Goal: Information Seeking & Learning: Learn about a topic

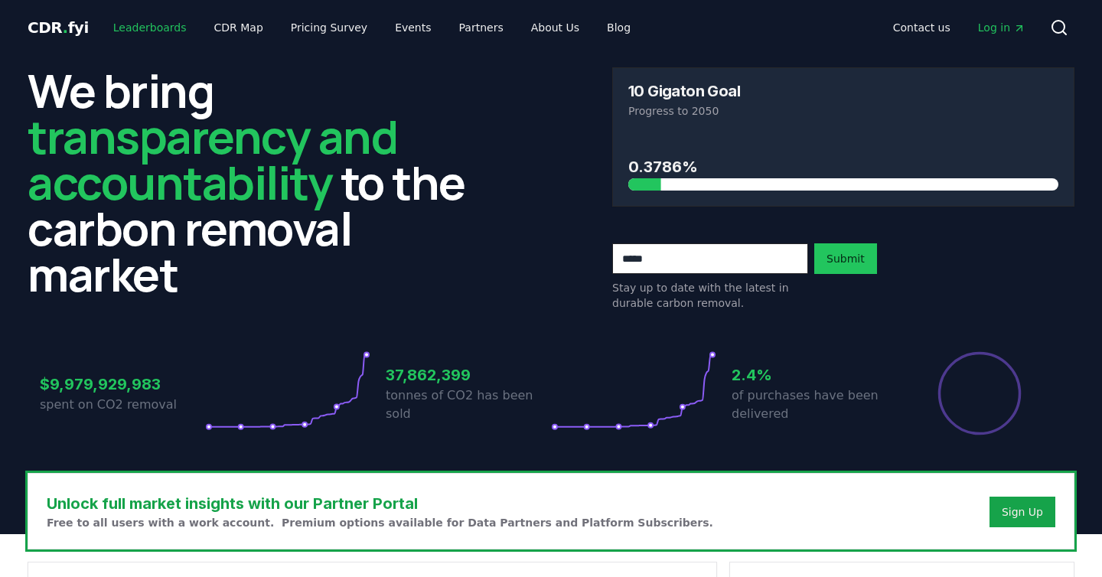
click at [133, 23] on link "Leaderboards" at bounding box center [150, 28] width 98 height 28
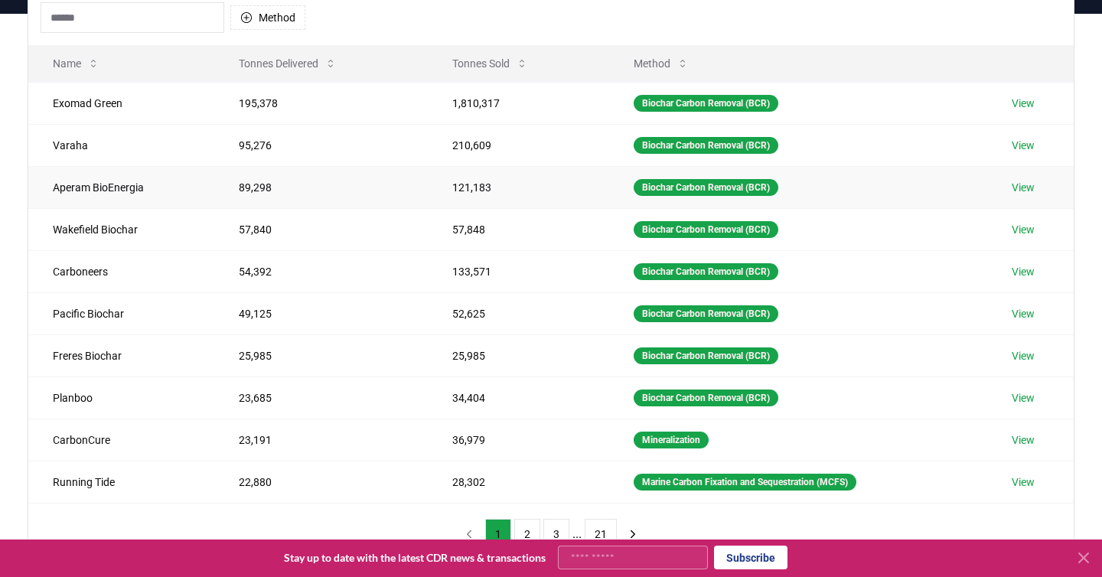
scroll to position [166, 0]
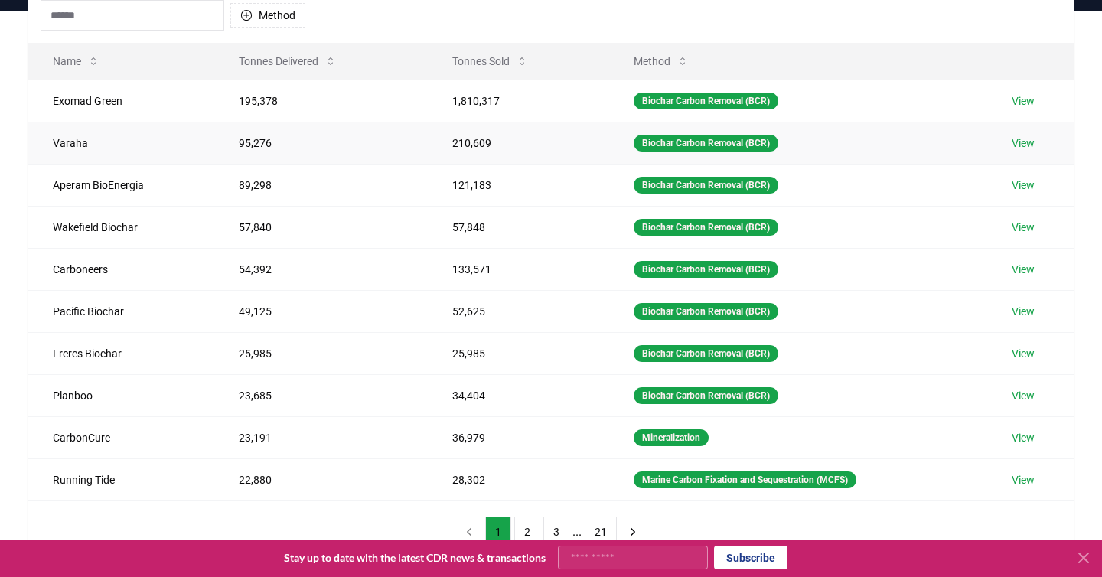
click at [1029, 135] on link "View" at bounding box center [1023, 142] width 23 height 15
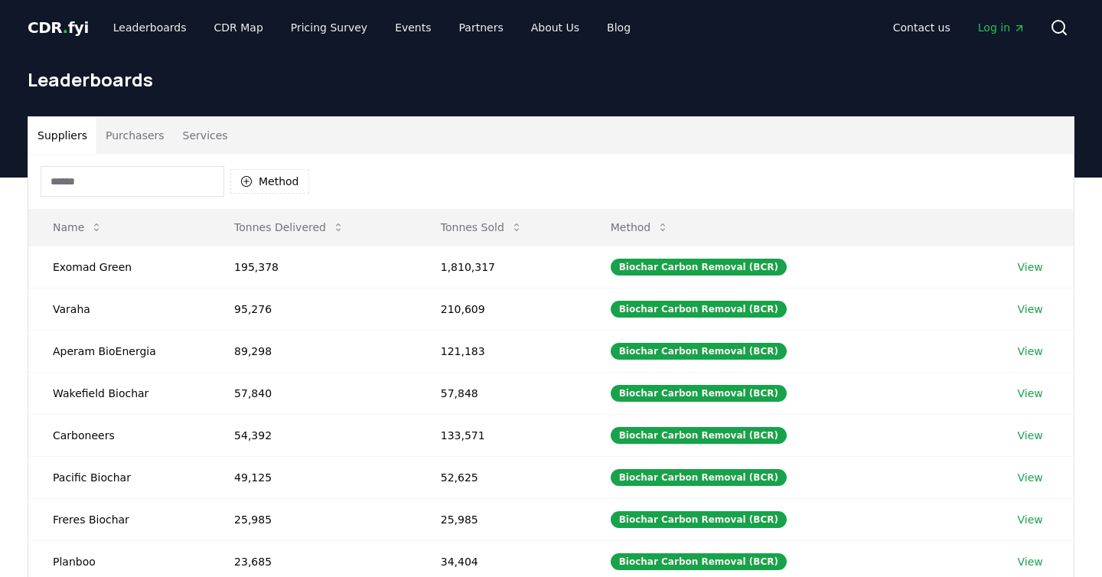
scroll to position [166, 0]
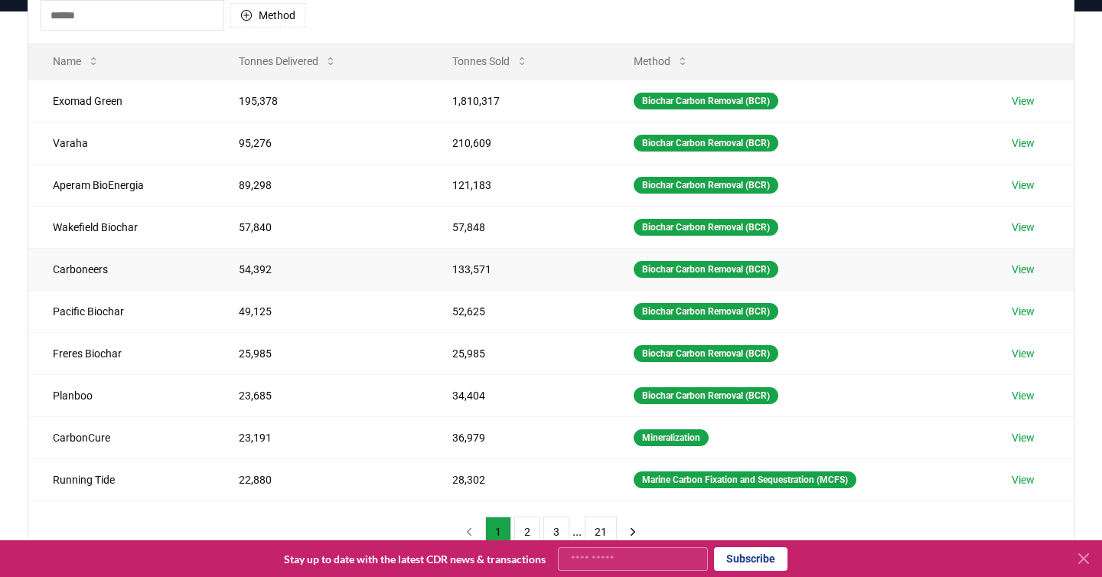
click at [1027, 262] on link "View" at bounding box center [1023, 269] width 23 height 15
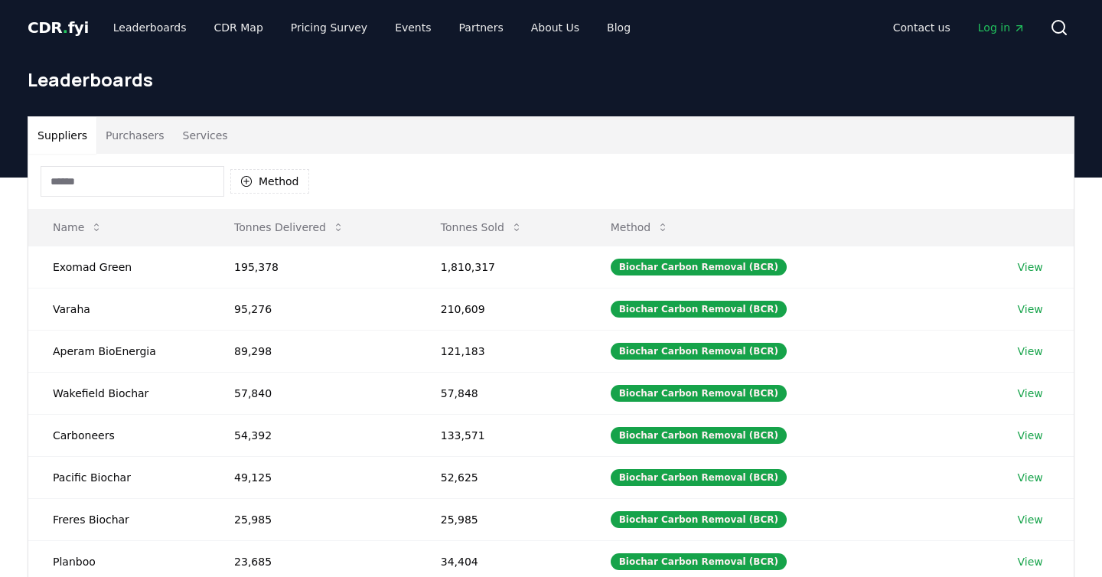
scroll to position [166, 0]
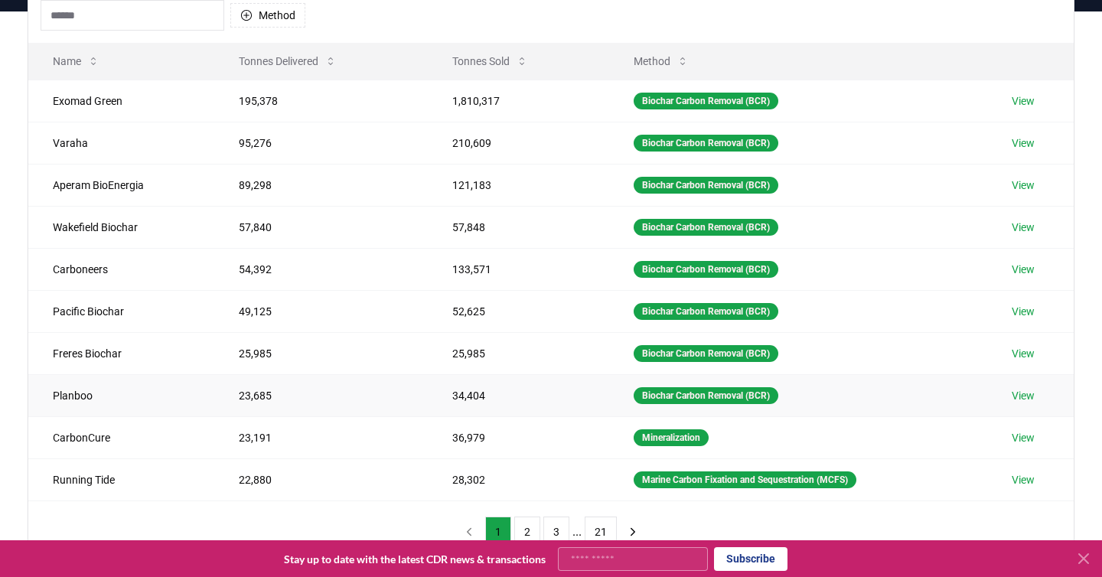
click at [78, 374] on td "Planboo" at bounding box center [121, 395] width 186 height 42
click at [1030, 388] on link "View" at bounding box center [1023, 395] width 23 height 15
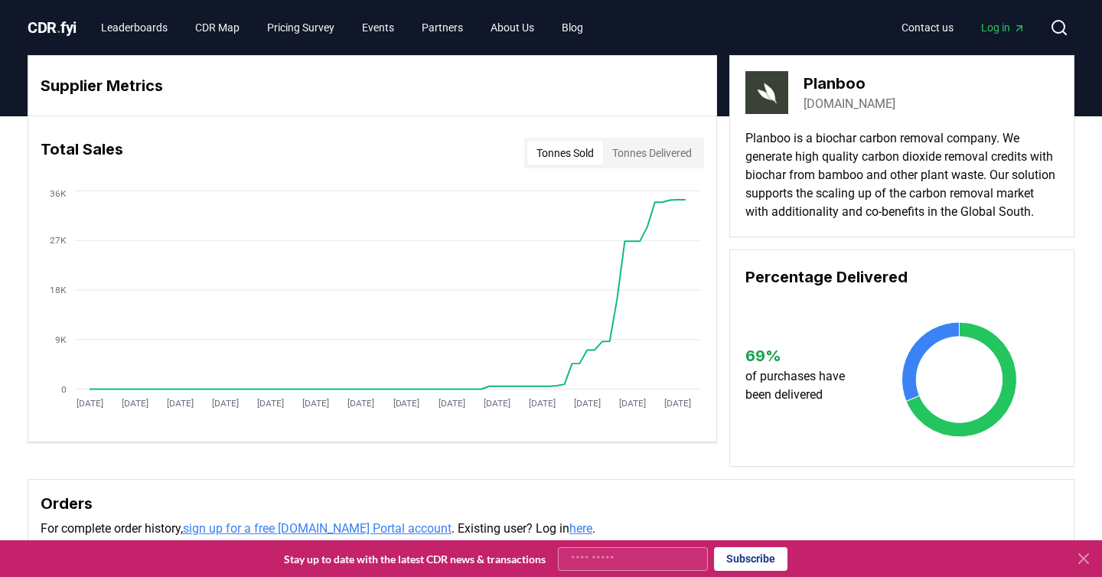
click at [1085, 562] on icon at bounding box center [1084, 559] width 18 height 18
